Goal: Browse casually

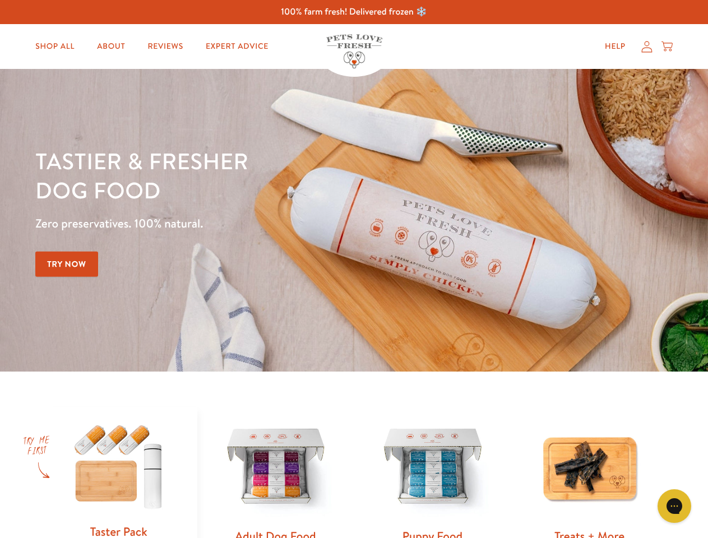
click at [354, 269] on div "Tastier & fresher dog food Zero preservatives. 100% natural. Try Now" at bounding box center [247, 220] width 425 height 148
click at [674, 506] on icon "Gorgias live chat" at bounding box center [674, 506] width 11 height 11
